Goal: Information Seeking & Learning: Learn about a topic

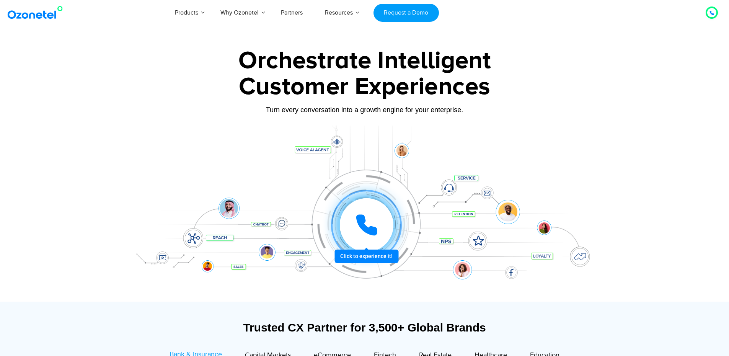
click at [729, 202] on button "button" at bounding box center [736, 202] width 15 height 13
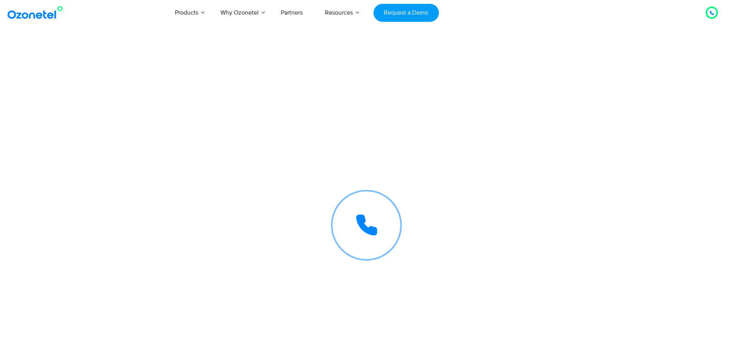
click at [41, 259] on div at bounding box center [364, 171] width 729 height 261
click at [132, 187] on div "Click to experience it! Call in progress... 1 2 3 4 5 6 7 8 9 # 0" at bounding box center [365, 210] width 478 height 130
